Goal: Task Accomplishment & Management: Use online tool/utility

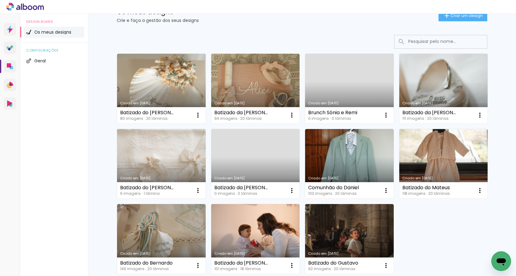
scroll to position [26, 0]
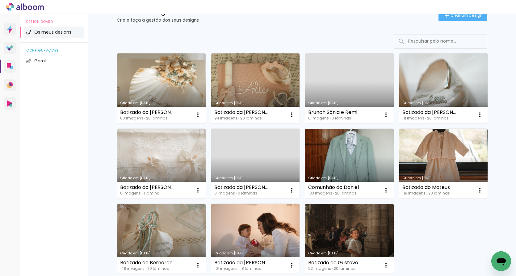
click at [237, 160] on link "Criado em [DATE]" at bounding box center [255, 164] width 89 height 70
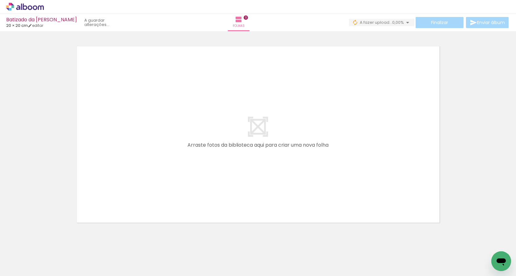
click at [115, 221] on quentale-layouter at bounding box center [258, 134] width 373 height 186
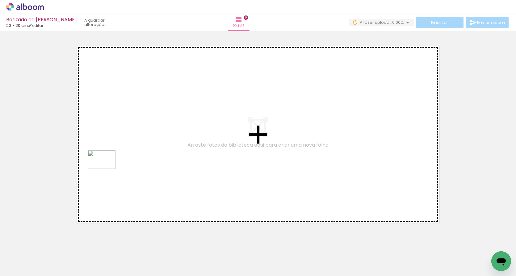
drag, startPoint x: 125, startPoint y: 254, endPoint x: 102, endPoint y: 151, distance: 104.8
click at [102, 151] on quentale-workspace at bounding box center [258, 138] width 516 height 276
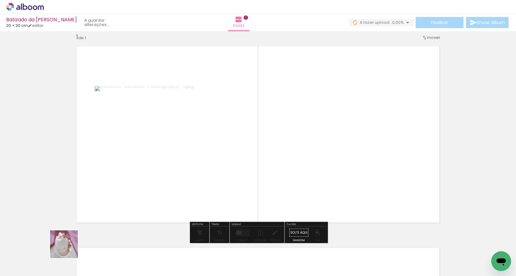
drag, startPoint x: 63, startPoint y: 255, endPoint x: 189, endPoint y: 193, distance: 139.6
click at [189, 193] on quentale-workspace at bounding box center [258, 138] width 516 height 276
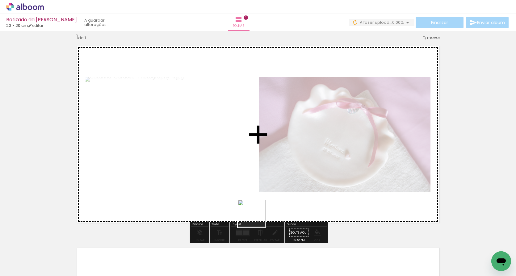
drag, startPoint x: 104, startPoint y: 255, endPoint x: 267, endPoint y: 215, distance: 167.7
click at [267, 215] on quentale-workspace at bounding box center [258, 138] width 516 height 276
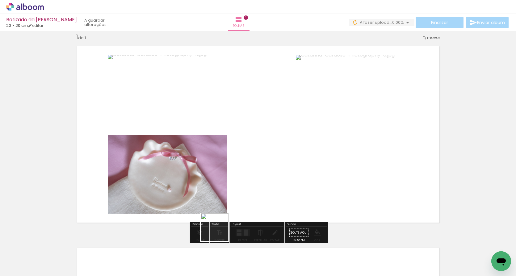
drag, startPoint x: 218, startPoint y: 235, endPoint x: 245, endPoint y: 183, distance: 58.1
click at [245, 183] on quentale-workspace at bounding box center [258, 138] width 516 height 276
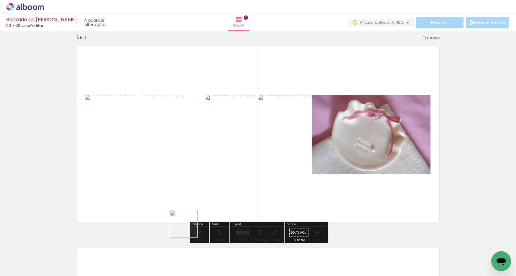
drag, startPoint x: 171, startPoint y: 254, endPoint x: 189, endPoint y: 229, distance: 30.9
click at [189, 229] on quentale-workspace at bounding box center [258, 138] width 516 height 276
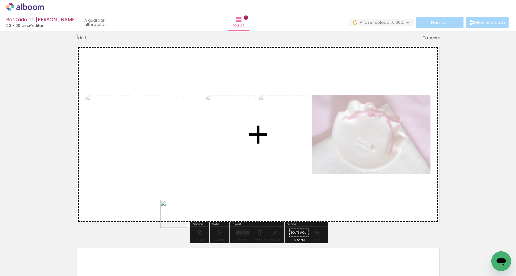
drag, startPoint x: 178, startPoint y: 224, endPoint x: 180, endPoint y: 212, distance: 12.6
click at [180, 212] on quentale-workspace at bounding box center [258, 138] width 516 height 276
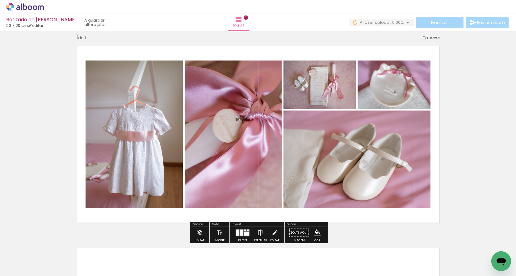
click at [242, 235] on div at bounding box center [241, 233] width 3 height 6
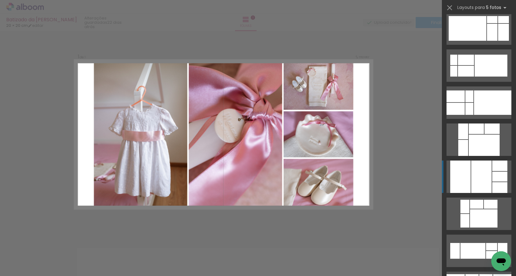
scroll to position [97, 0]
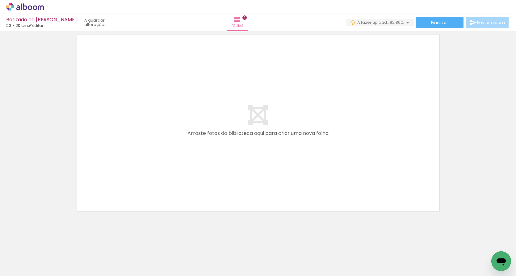
scroll to position [0, 0]
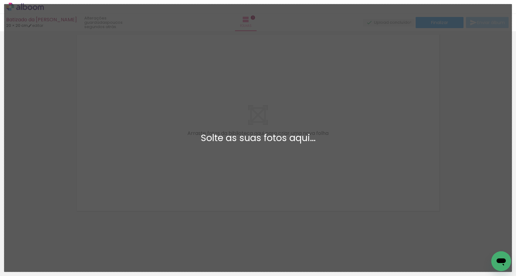
click at [366, 201] on div "Adicionar Fotos Solte as suas fotos aqui..." at bounding box center [258, 138] width 508 height 268
click at [43, 96] on div "Adicionar Fotos Solte as suas fotos aqui..." at bounding box center [258, 138] width 508 height 268
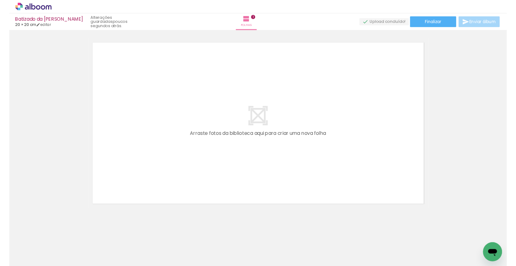
scroll to position [211, 0]
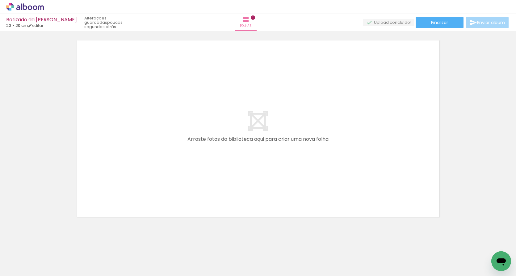
scroll to position [216, 0]
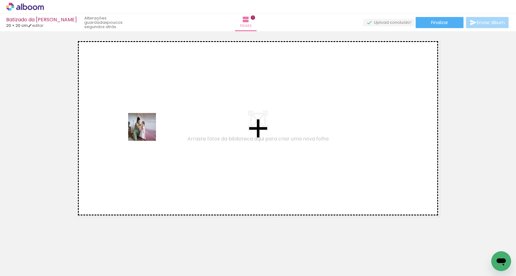
drag, startPoint x: 246, startPoint y: 258, endPoint x: 146, endPoint y: 131, distance: 160.9
click at [146, 131] on quentale-workspace at bounding box center [258, 138] width 516 height 276
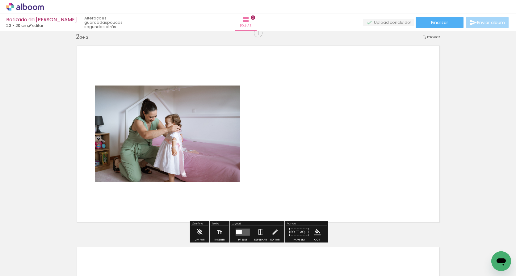
scroll to position [210, 0]
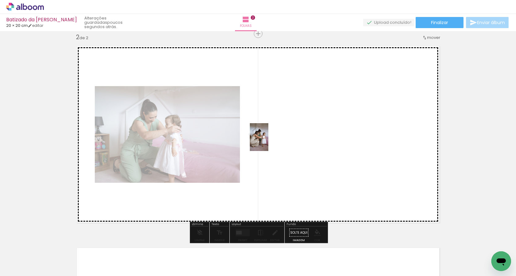
drag, startPoint x: 277, startPoint y: 261, endPoint x: 269, endPoint y: 142, distance: 119.0
click at [269, 142] on quentale-workspace at bounding box center [258, 138] width 516 height 276
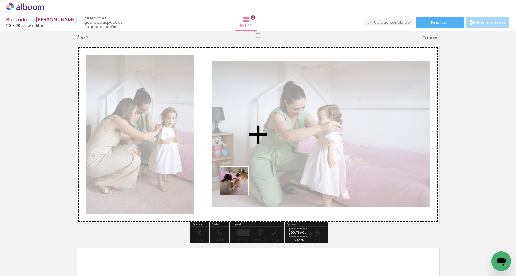
drag, startPoint x: 311, startPoint y: 263, endPoint x: 233, endPoint y: 176, distance: 116.6
click at [233, 176] on quentale-workspace at bounding box center [258, 138] width 516 height 276
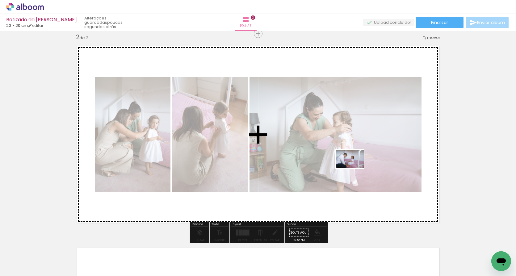
drag, startPoint x: 342, startPoint y: 261, endPoint x: 355, endPoint y: 168, distance: 93.1
click at [355, 168] on quentale-workspace at bounding box center [258, 138] width 516 height 276
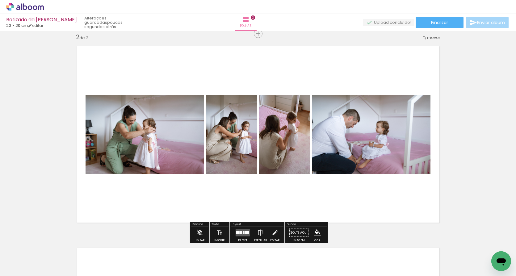
click at [241, 232] on div at bounding box center [241, 232] width 2 height 3
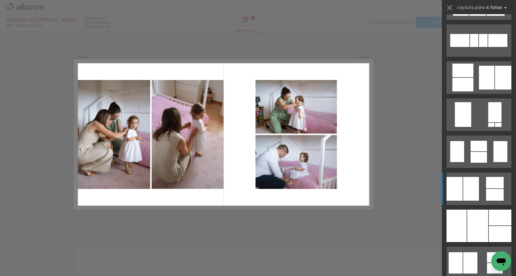
scroll to position [366, 0]
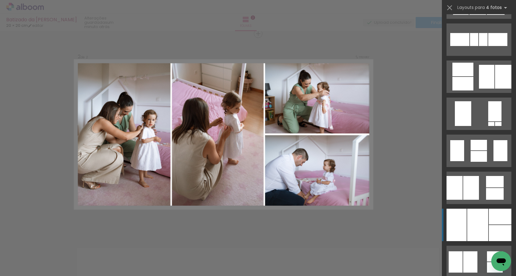
click at [485, 218] on div at bounding box center [478, 225] width 21 height 32
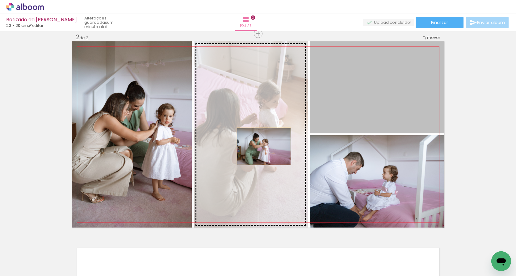
drag, startPoint x: 356, startPoint y: 108, endPoint x: 259, endPoint y: 150, distance: 105.8
click at [0, 0] on slot at bounding box center [0, 0] width 0 height 0
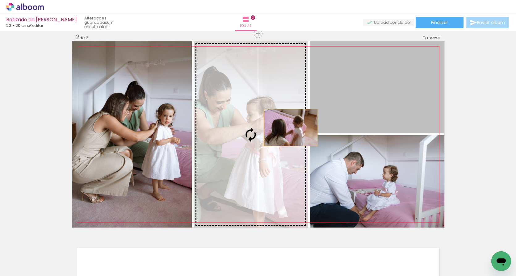
drag, startPoint x: 361, startPoint y: 89, endPoint x: 262, endPoint y: 141, distance: 111.7
click at [0, 0] on slot at bounding box center [0, 0] width 0 height 0
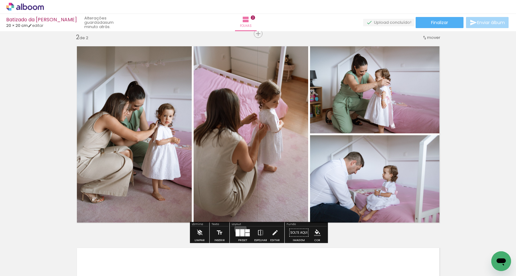
click at [239, 229] on div at bounding box center [243, 233] width 17 height 12
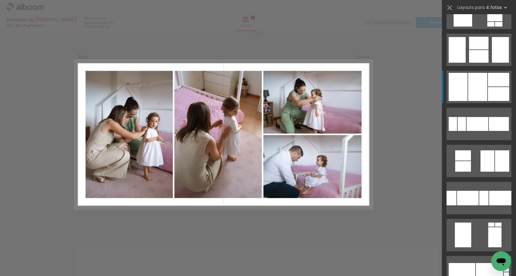
scroll to position [733, 0]
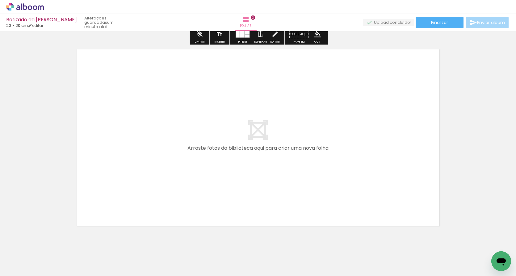
scroll to position [0, 49]
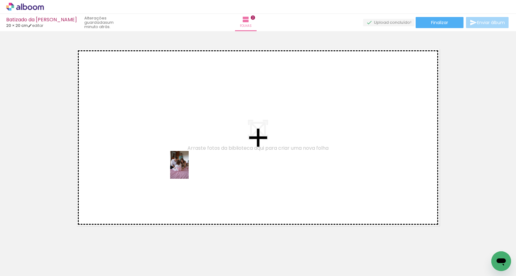
drag, startPoint x: 334, startPoint y: 261, endPoint x: 189, endPoint y: 170, distance: 171.5
click at [189, 170] on quentale-workspace at bounding box center [258, 138] width 516 height 276
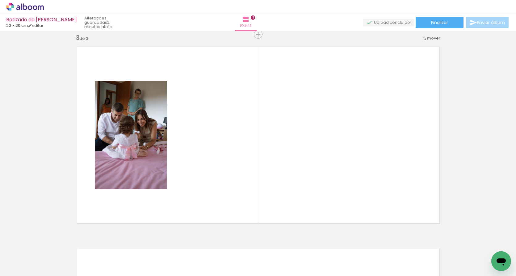
scroll to position [411, 0]
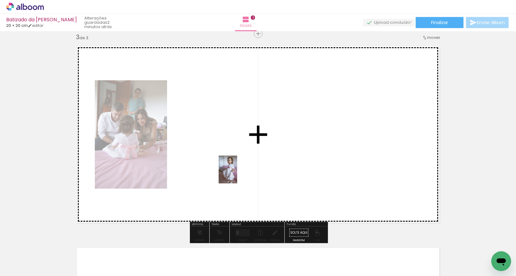
drag, startPoint x: 358, startPoint y: 257, endPoint x: 237, endPoint y: 173, distance: 146.9
click at [237, 173] on quentale-workspace at bounding box center [258, 138] width 516 height 276
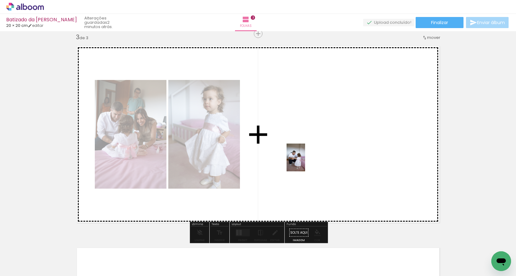
drag, startPoint x: 398, startPoint y: 253, endPoint x: 305, endPoint y: 162, distance: 129.2
click at [305, 162] on quentale-workspace at bounding box center [258, 138] width 516 height 276
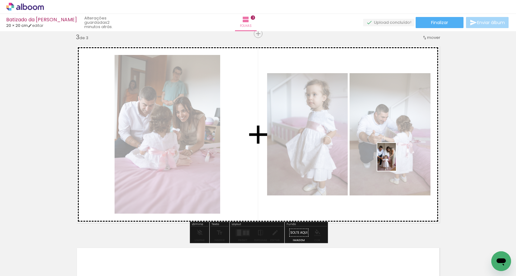
drag, startPoint x: 428, startPoint y: 257, endPoint x: 396, endPoint y: 162, distance: 100.2
click at [396, 162] on quentale-workspace at bounding box center [258, 138] width 516 height 276
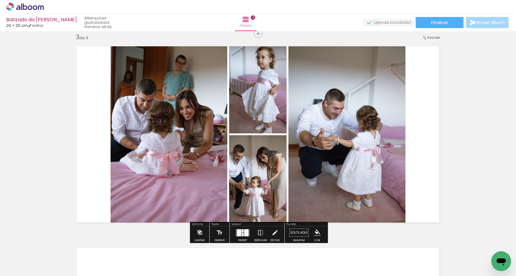
click at [240, 232] on div at bounding box center [239, 232] width 4 height 7
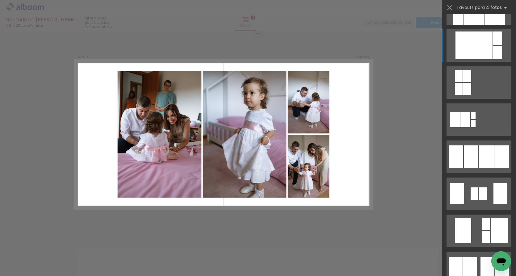
scroll to position [324, 0]
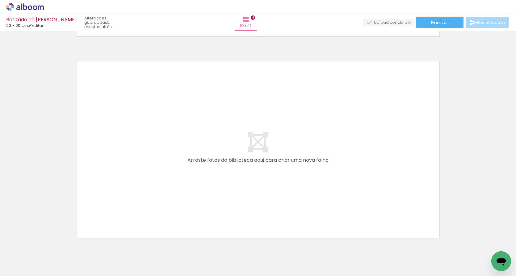
scroll to position [607, 0]
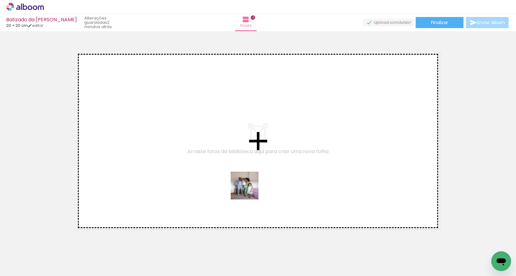
drag, startPoint x: 459, startPoint y: 257, endPoint x: 181, endPoint y: 186, distance: 286.4
click at [181, 186] on quentale-workspace at bounding box center [258, 138] width 516 height 276
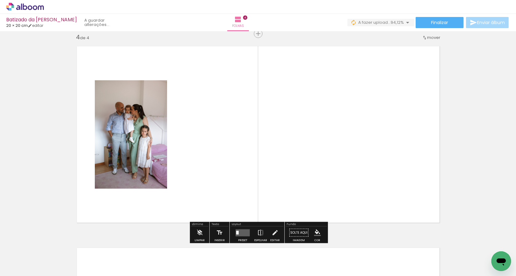
scroll to position [0, 118]
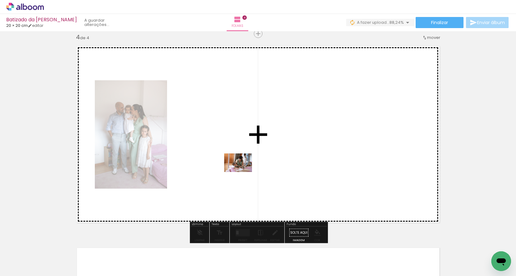
drag, startPoint x: 438, startPoint y: 258, endPoint x: 243, endPoint y: 172, distance: 213.1
click at [243, 172] on quentale-workspace at bounding box center [258, 138] width 516 height 276
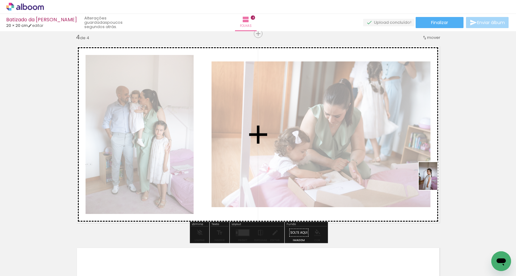
drag, startPoint x: 463, startPoint y: 257, endPoint x: 438, endPoint y: 181, distance: 80.3
click at [438, 181] on quentale-workspace at bounding box center [258, 138] width 516 height 276
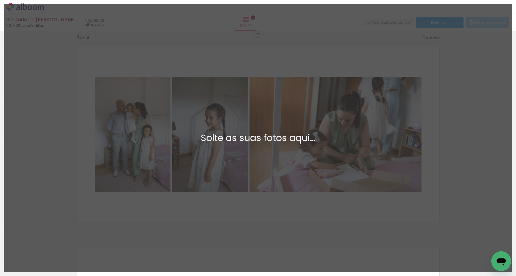
scroll to position [0, 0]
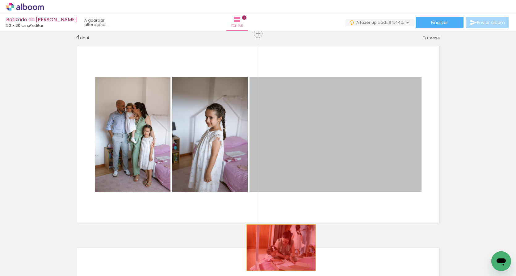
drag, startPoint x: 312, startPoint y: 151, endPoint x: 281, endPoint y: 248, distance: 101.5
click at [281, 248] on quentale-workspace at bounding box center [258, 138] width 516 height 276
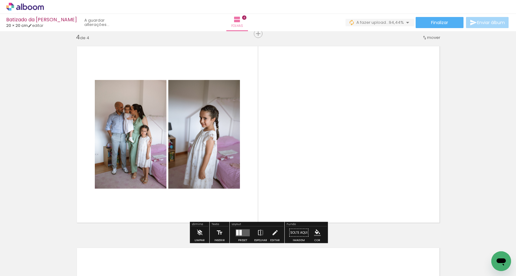
scroll to position [0, 153]
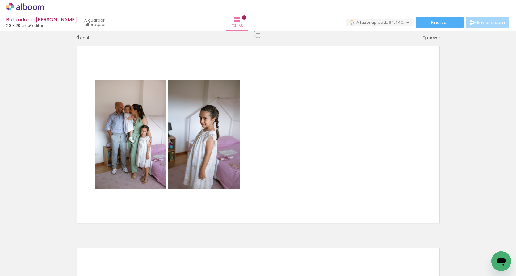
drag, startPoint x: 494, startPoint y: 254, endPoint x: 414, endPoint y: 223, distance: 86.6
click html
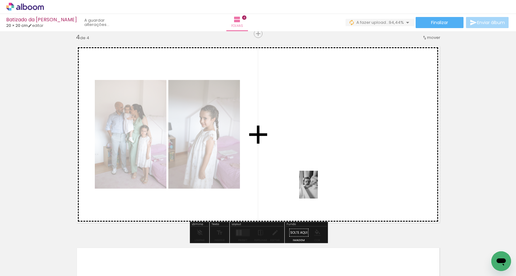
drag, startPoint x: 454, startPoint y: 252, endPoint x: 318, endPoint y: 189, distance: 150.0
click at [318, 189] on quentale-workspace at bounding box center [258, 138] width 516 height 276
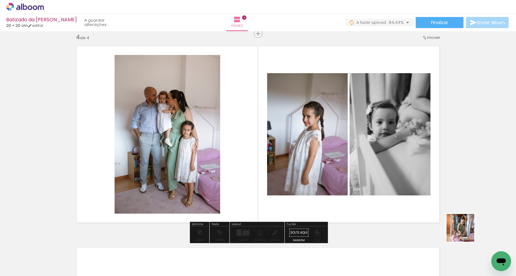
drag, startPoint x: 486, startPoint y: 253, endPoint x: 400, endPoint y: 164, distance: 123.7
click at [400, 164] on quentale-workspace at bounding box center [258, 138] width 516 height 276
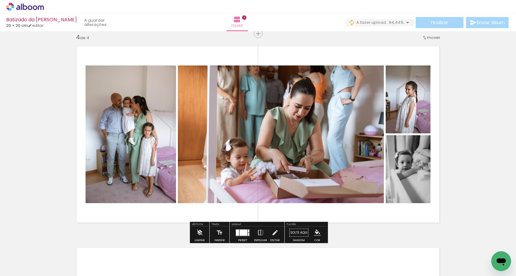
click at [239, 229] on quentale-layouter at bounding box center [243, 232] width 14 height 7
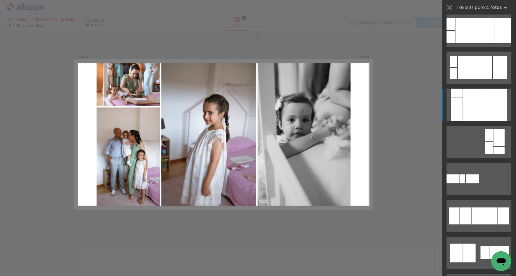
scroll to position [416, 0]
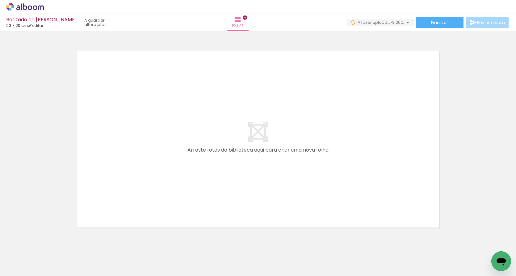
scroll to position [0, 326]
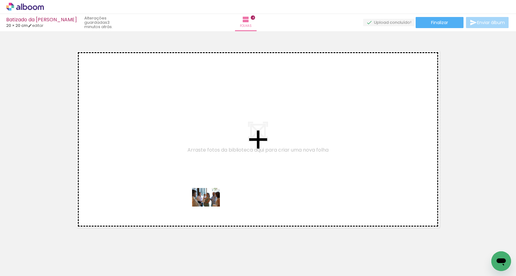
drag, startPoint x: 365, startPoint y: 261, endPoint x: 173, endPoint y: 185, distance: 205.6
click at [173, 185] on quentale-workspace at bounding box center [258, 138] width 516 height 276
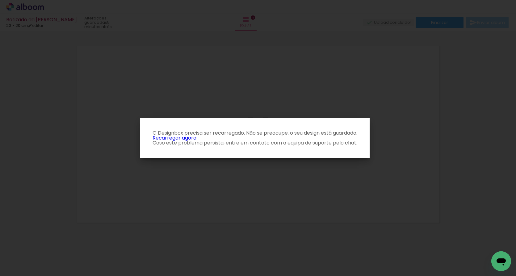
scroll to position [0, 0]
click at [179, 136] on link "Recarregar agora" at bounding box center [175, 137] width 44 height 7
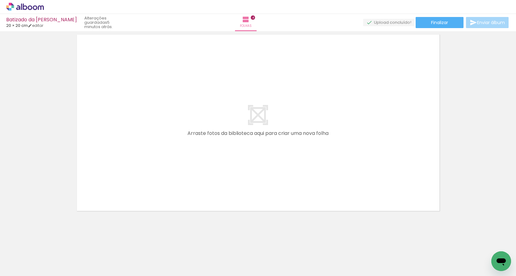
scroll to position [0, 326]
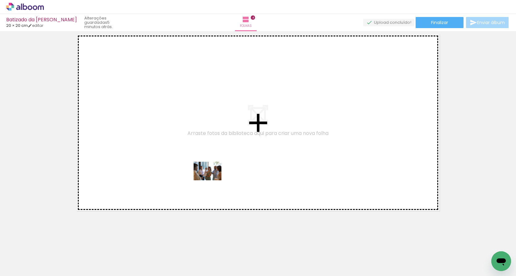
drag, startPoint x: 366, startPoint y: 263, endPoint x: 212, endPoint y: 180, distance: 174.2
click at [212, 180] on quentale-workspace at bounding box center [258, 138] width 516 height 276
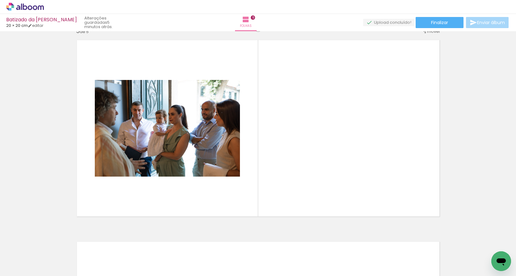
scroll to position [815, 0]
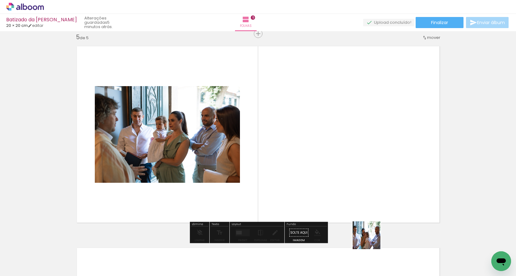
drag, startPoint x: 392, startPoint y: 261, endPoint x: 327, endPoint y: 189, distance: 97.8
click at [327, 189] on quentale-workspace at bounding box center [258, 138] width 516 height 276
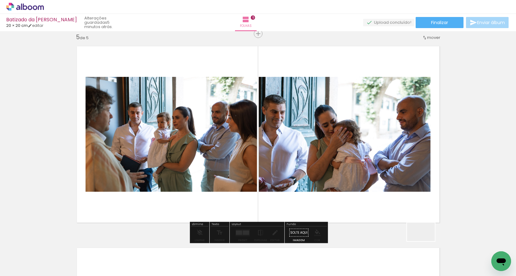
drag, startPoint x: 431, startPoint y: 260, endPoint x: 394, endPoint y: 155, distance: 110.8
click at [394, 155] on quentale-workspace at bounding box center [258, 138] width 516 height 276
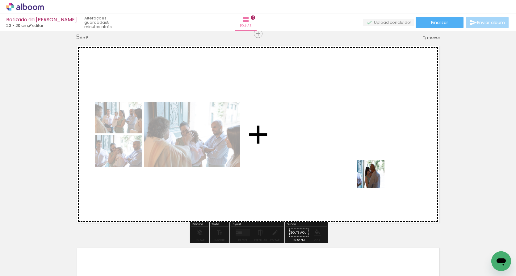
drag, startPoint x: 456, startPoint y: 263, endPoint x: 367, endPoint y: 169, distance: 129.0
click at [367, 169] on quentale-workspace at bounding box center [258, 138] width 516 height 276
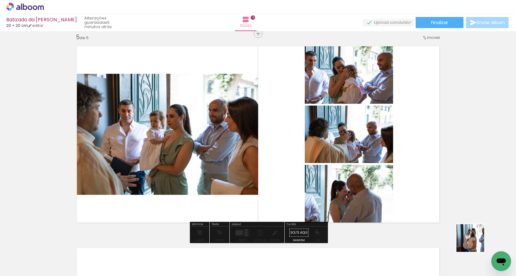
drag, startPoint x: 486, startPoint y: 255, endPoint x: 414, endPoint y: 166, distance: 114.7
click at [414, 166] on quentale-workspace at bounding box center [258, 138] width 516 height 276
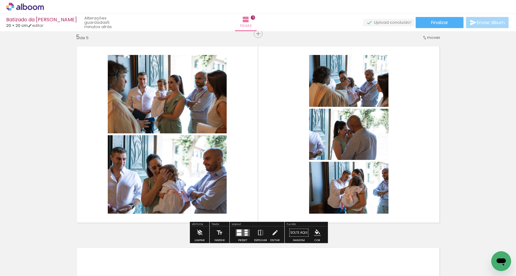
click at [245, 230] on div at bounding box center [246, 231] width 3 height 2
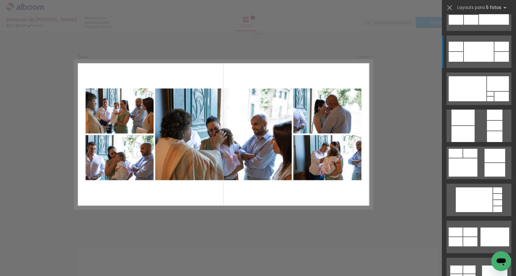
scroll to position [430, 0]
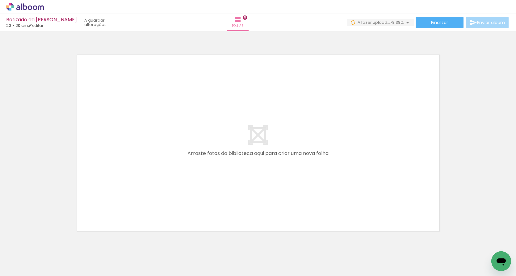
scroll to position [0, 760]
drag, startPoint x: 103, startPoint y: 260, endPoint x: 101, endPoint y: 175, distance: 85.6
click at [101, 175] on quentale-workspace at bounding box center [258, 138] width 516 height 276
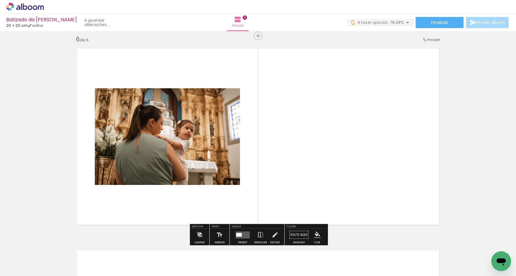
scroll to position [1017, 0]
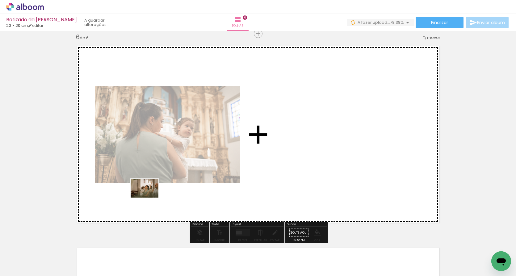
drag, startPoint x: 135, startPoint y: 257, endPoint x: 149, endPoint y: 198, distance: 60.5
click at [149, 198] on quentale-workspace at bounding box center [258, 138] width 516 height 276
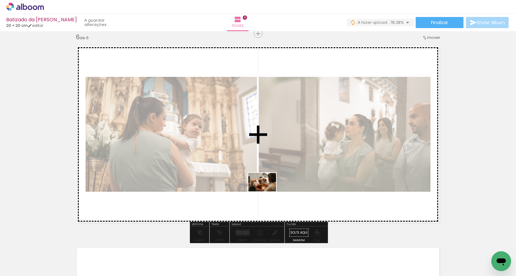
drag, startPoint x: 179, startPoint y: 263, endPoint x: 267, endPoint y: 192, distance: 113.6
click at [267, 192] on quentale-workspace at bounding box center [258, 138] width 516 height 276
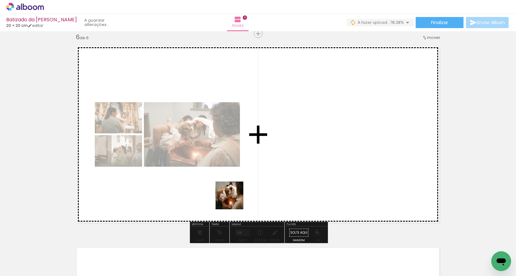
drag, startPoint x: 210, startPoint y: 256, endPoint x: 244, endPoint y: 183, distance: 80.1
click at [244, 183] on quentale-workspace at bounding box center [258, 138] width 516 height 276
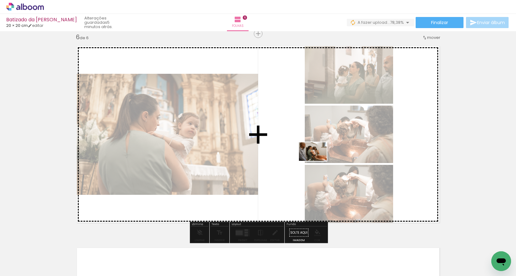
drag, startPoint x: 238, startPoint y: 254, endPoint x: 318, endPoint y: 161, distance: 123.0
click at [318, 161] on quentale-workspace at bounding box center [258, 138] width 516 height 276
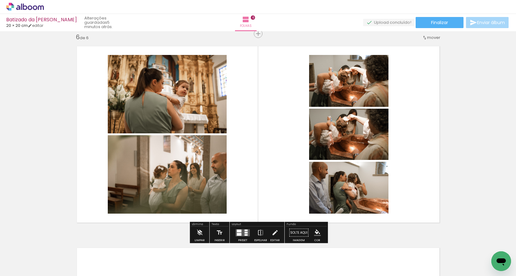
click at [237, 234] on div at bounding box center [239, 234] width 5 height 3
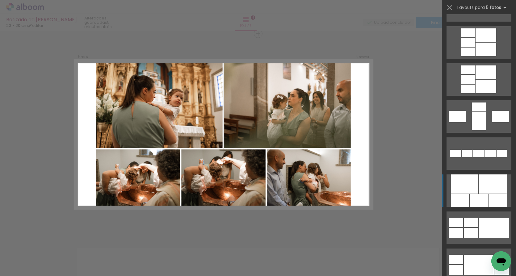
scroll to position [216, 0]
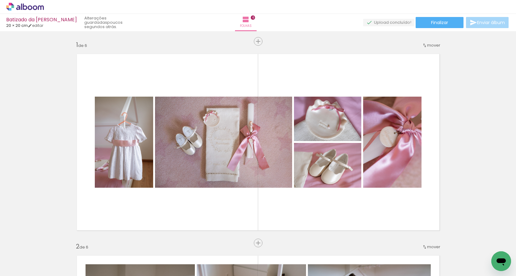
scroll to position [0, 760]
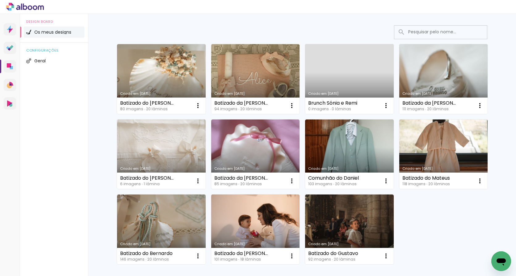
scroll to position [36, 0]
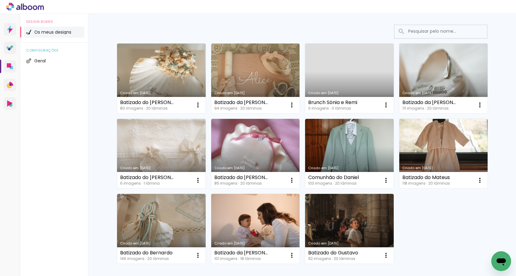
click at [178, 146] on link "Criado em [DATE]" at bounding box center [161, 154] width 89 height 70
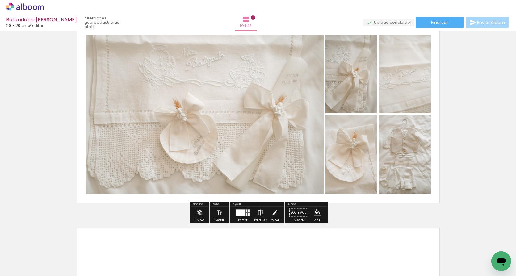
scroll to position [24, 0]
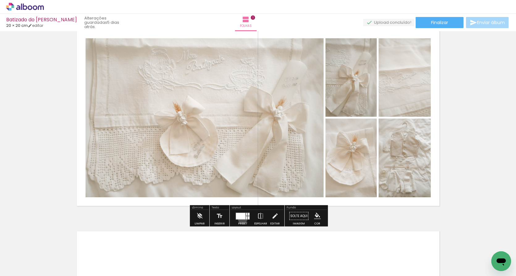
click at [241, 219] on div at bounding box center [241, 216] width 10 height 6
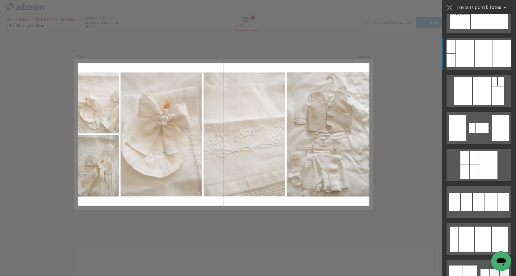
scroll to position [2954, 0]
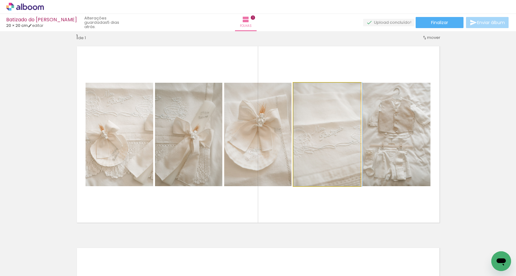
drag, startPoint x: 323, startPoint y: 136, endPoint x: 334, endPoint y: 135, distance: 11.7
drag, startPoint x: 334, startPoint y: 135, endPoint x: 335, endPoint y: 151, distance: 15.5
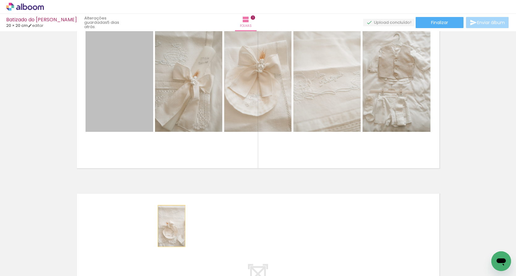
scroll to position [86, 0]
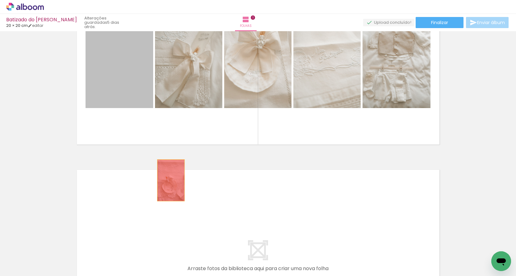
drag, startPoint x: 124, startPoint y: 155, endPoint x: 170, endPoint y: 258, distance: 113.3
click at [170, 258] on quentale-workspace at bounding box center [258, 138] width 516 height 276
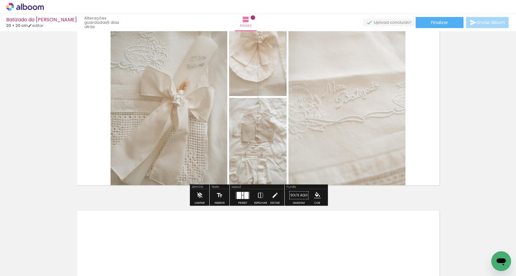
scroll to position [56, 0]
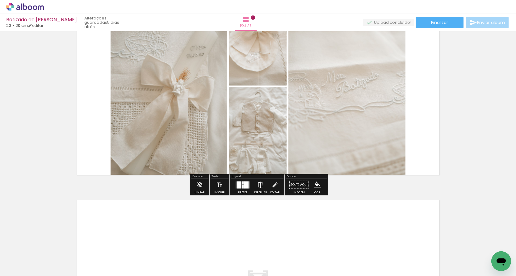
click at [245, 193] on div "Preset" at bounding box center [242, 192] width 9 height 3
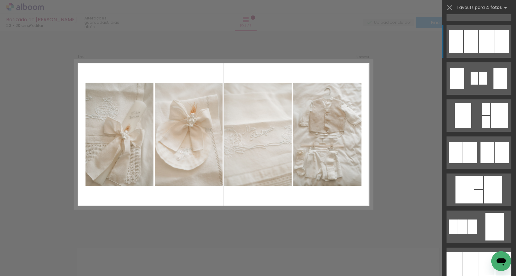
scroll to position [432, 0]
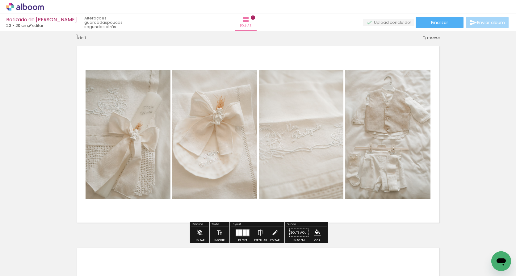
click at [36, 8] on icon at bounding box center [25, 7] width 38 height 8
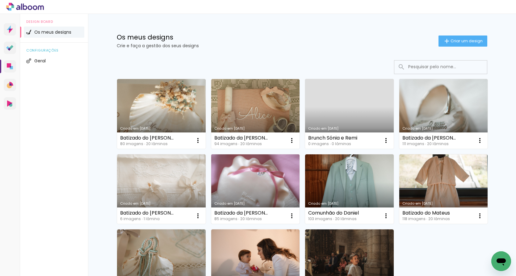
click at [263, 166] on link "Criado em [DATE]" at bounding box center [255, 190] width 89 height 70
